Goal: Information Seeking & Learning: Learn about a topic

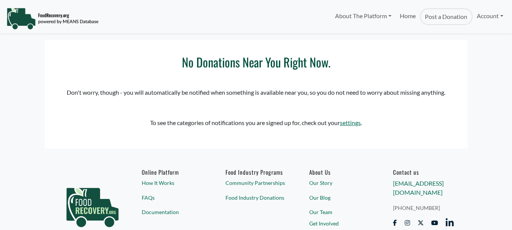
select select "Language Translate Widget"
click at [494, 20] on link "Account" at bounding box center [490, 15] width 35 height 15
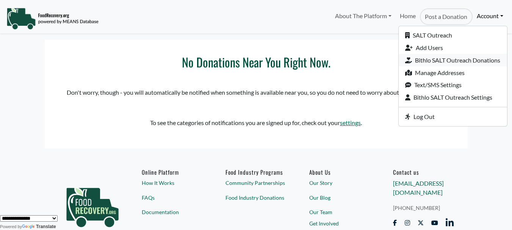
click at [462, 61] on link "Bithlo SALT Outreach Donations" at bounding box center [453, 60] width 108 height 13
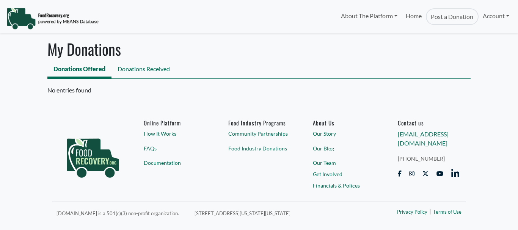
select select "Language Translate Widget"
click at [147, 66] on link "Donations Received" at bounding box center [143, 69] width 64 height 17
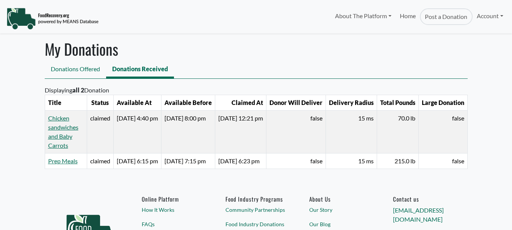
select select "Language Translate Widget"
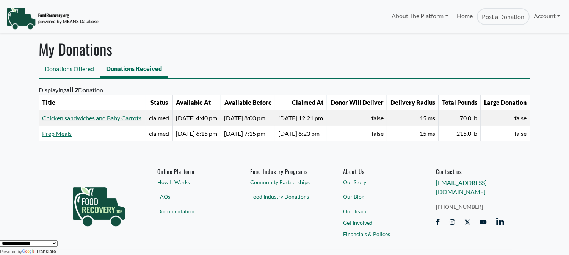
drag, startPoint x: 506, startPoint y: 3, endPoint x: 351, endPoint y: 163, distance: 223.2
click at [351, 163] on body "About The Platform How It Works FAQs Documentation Home Post a Donation Account…" at bounding box center [284, 127] width 569 height 255
click at [61, 121] on link "Chicken sandwiches and Baby Carrots" at bounding box center [91, 117] width 99 height 7
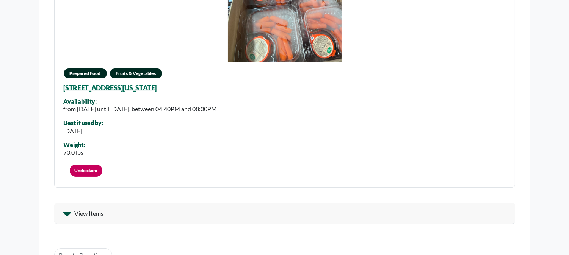
scroll to position [181, 0]
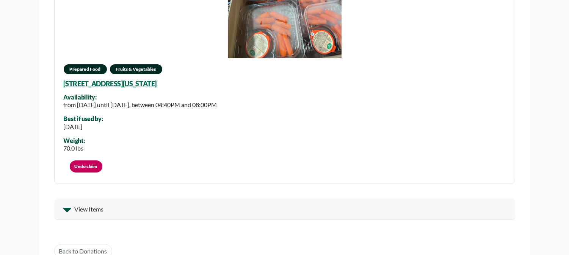
select select "Language Translate Widget"
click at [70, 204] on icon at bounding box center [67, 210] width 8 height 12
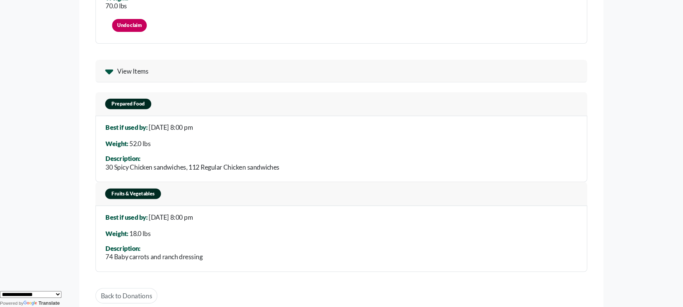
scroll to position [324, 0]
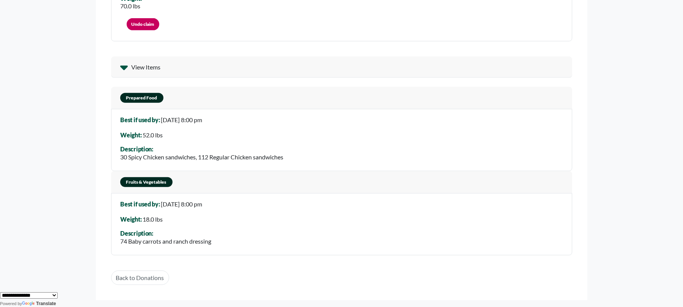
drag, startPoint x: 565, startPoint y: 9, endPoint x: 323, endPoint y: 197, distance: 306.8
click at [323, 197] on div "Best if used by: 08 Oct 2025, 8:00 pm Weight: 18.0 lbs Description: 74 Baby car…" at bounding box center [341, 224] width 461 height 62
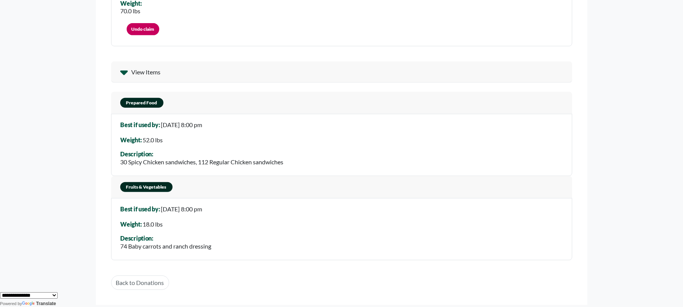
scroll to position [321, 0]
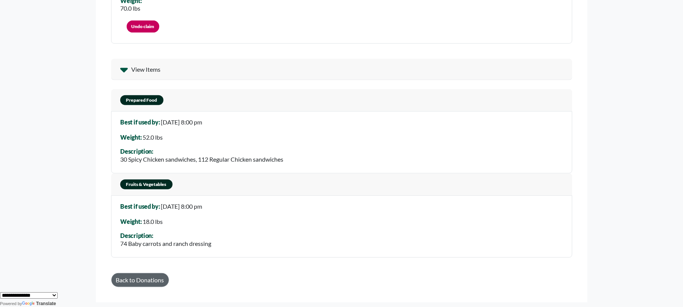
click at [149, 255] on link "Back to Donations" at bounding box center [140, 279] width 58 height 14
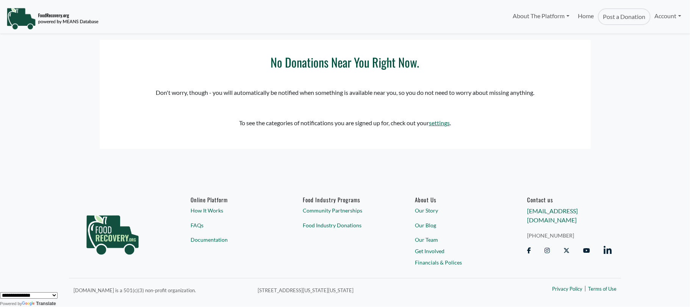
select select "Language Translate Widget"
click at [657, 17] on link "Account" at bounding box center [668, 15] width 35 height 15
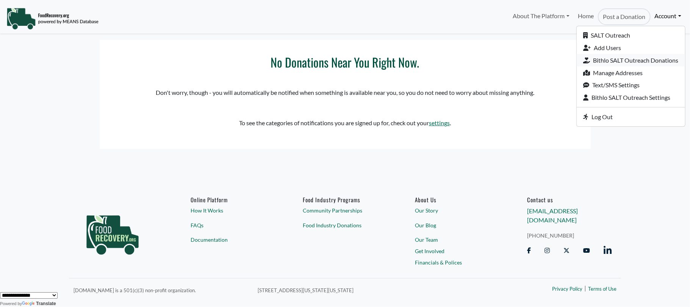
click at [622, 61] on link "Bithlo SALT Outreach Donations" at bounding box center [631, 60] width 108 height 13
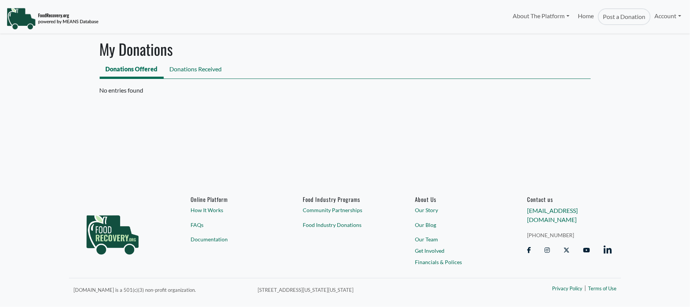
select select "Language Translate Widget"
click at [194, 69] on link "Donations Received" at bounding box center [196, 69] width 64 height 17
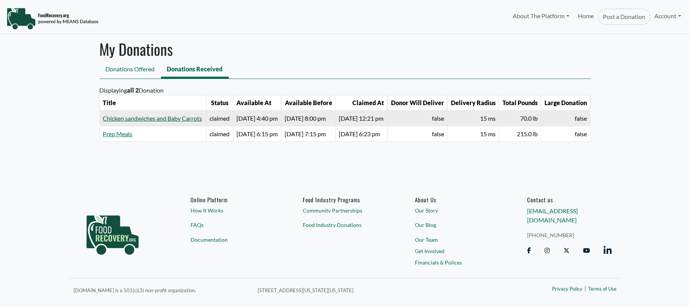
select select "Language Translate Widget"
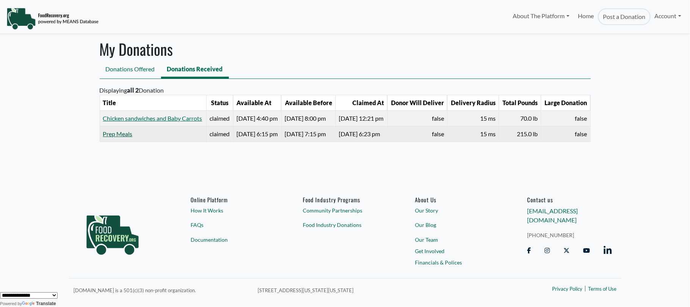
click at [110, 137] on link "Prep Meals" at bounding box center [118, 133] width 30 height 7
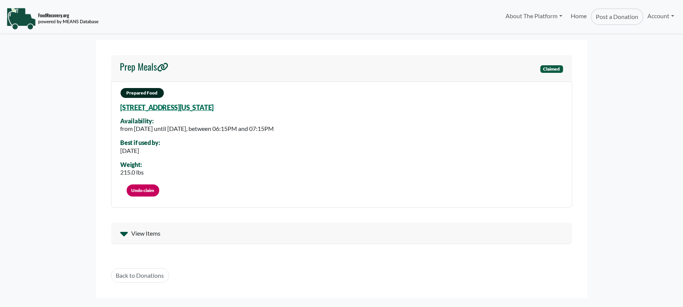
select select "Language Translate Widget"
click at [132, 227] on div "View Items" at bounding box center [341, 232] width 461 height 21
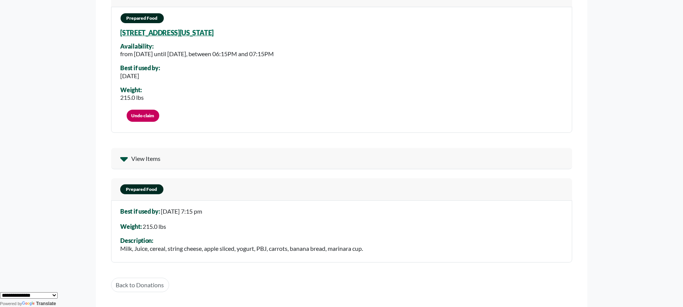
scroll to position [74, 0]
